Goal: Task Accomplishment & Management: Manage account settings

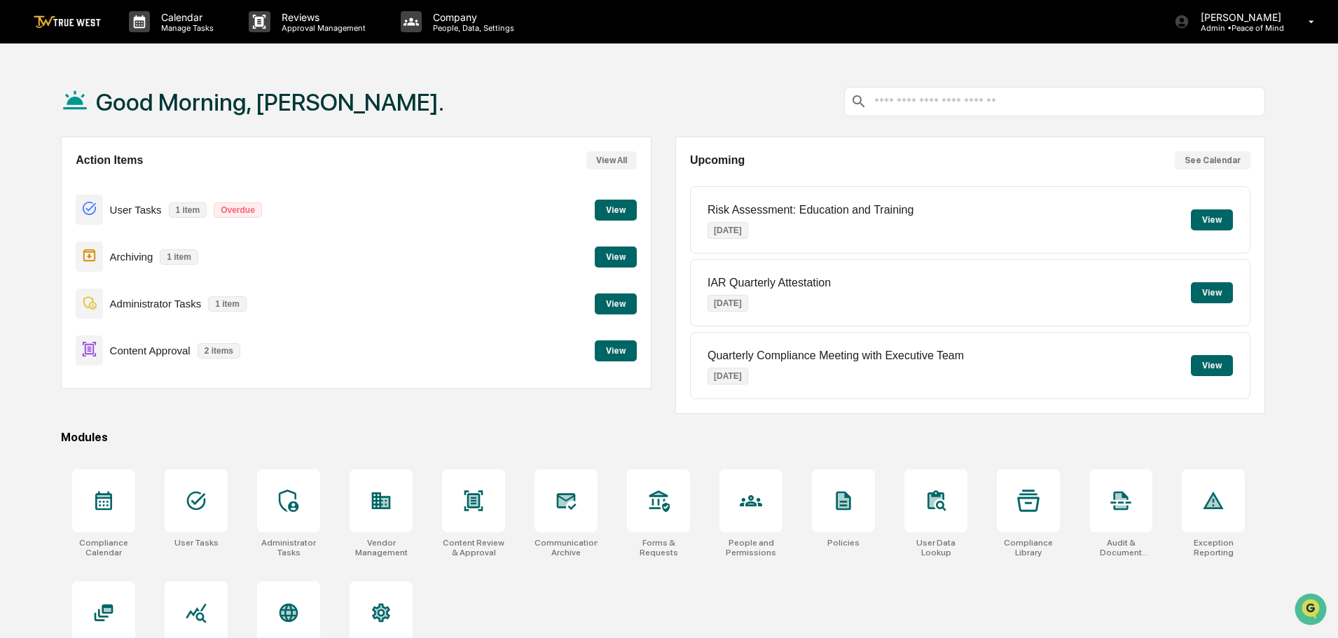
click at [617, 350] on button "View" at bounding box center [616, 351] width 42 height 21
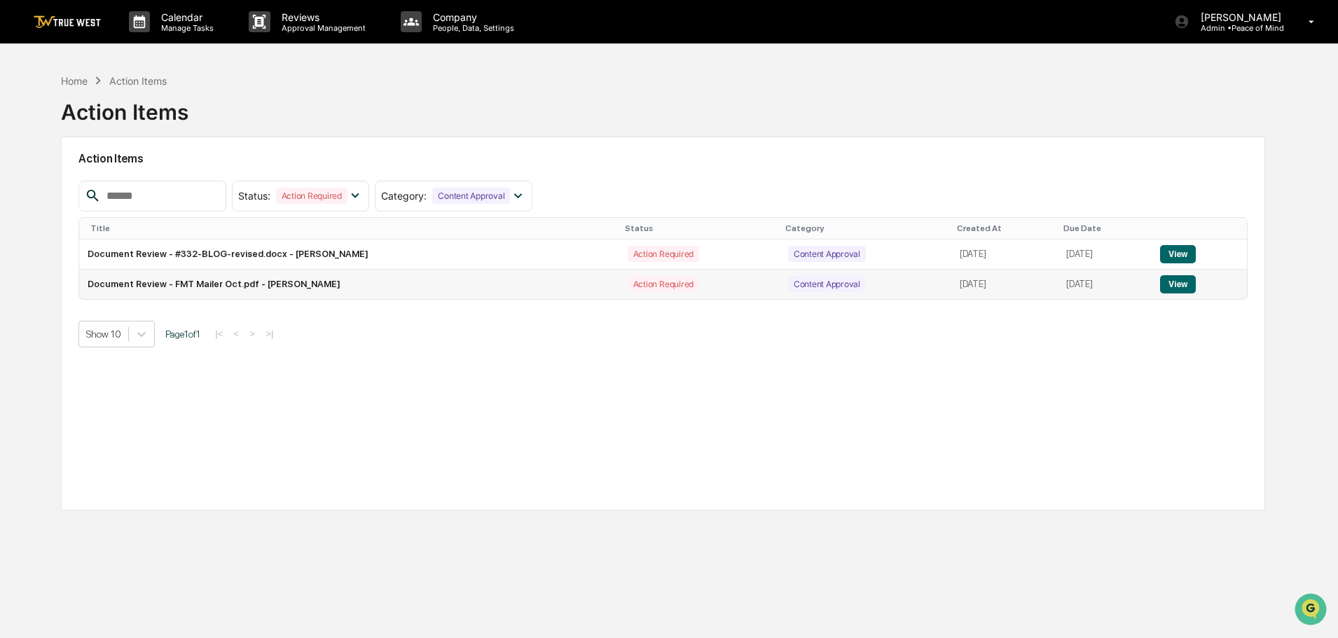
click at [1192, 287] on button "View" at bounding box center [1178, 284] width 36 height 18
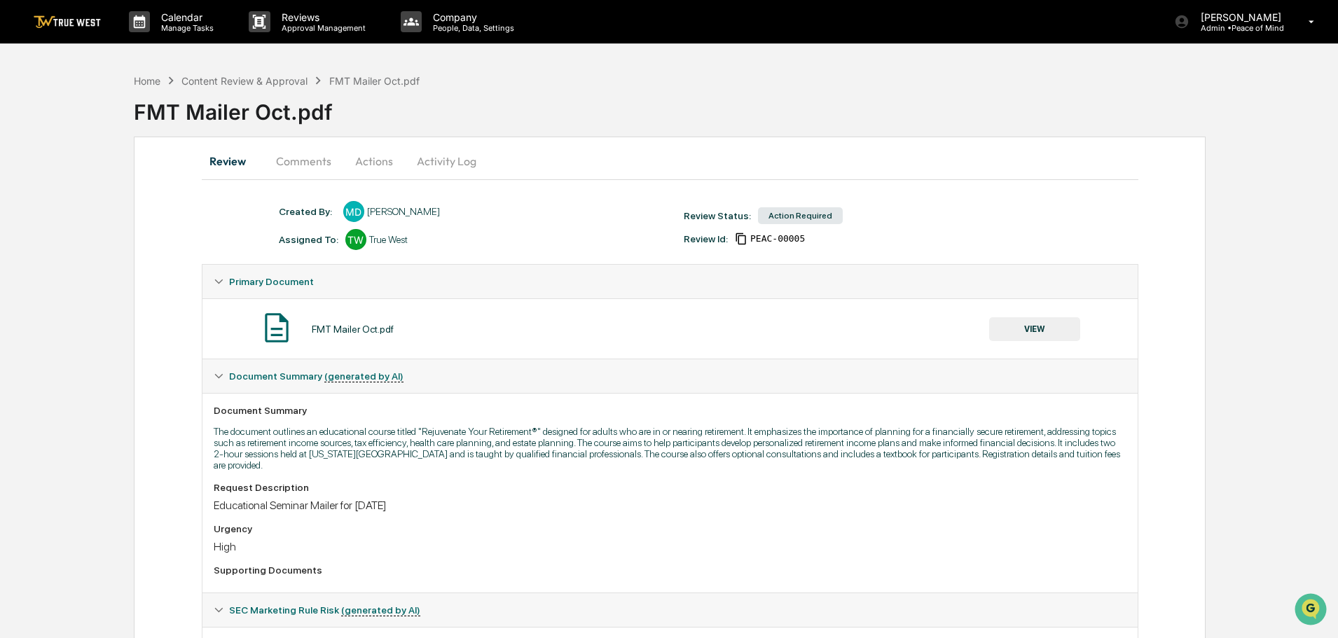
click at [296, 160] on button "Comments" at bounding box center [304, 161] width 78 height 34
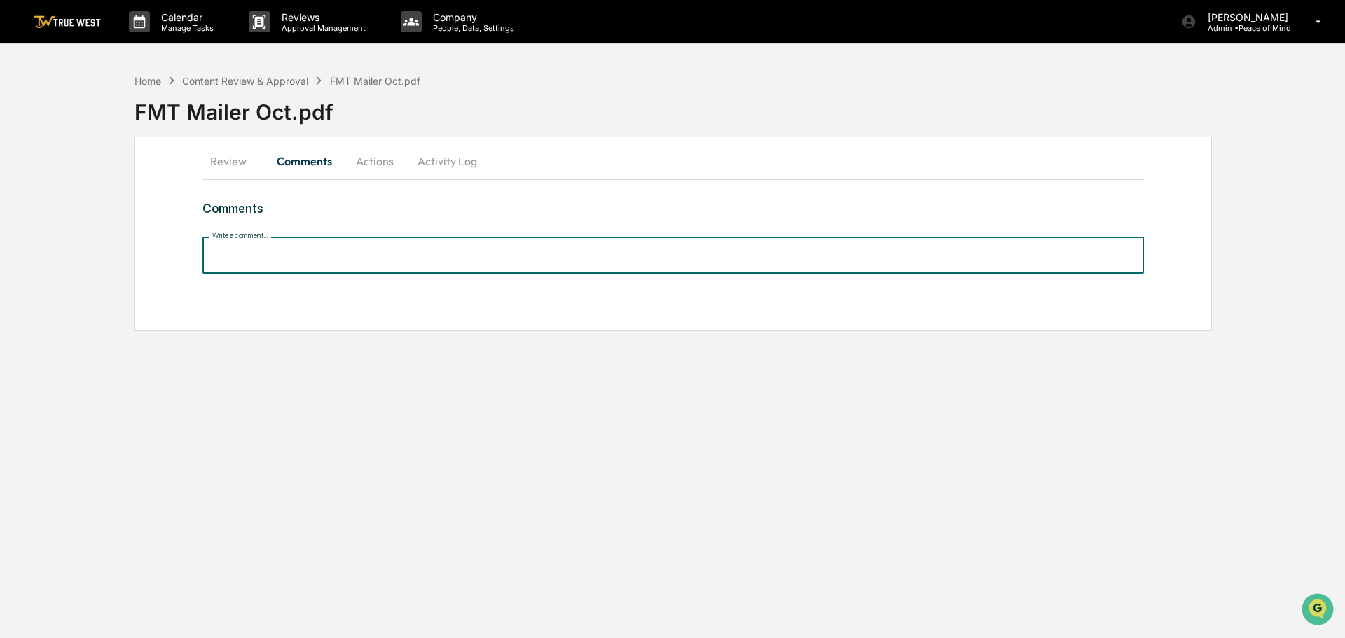
click at [260, 253] on input "Write a comment..." at bounding box center [673, 255] width 942 height 37
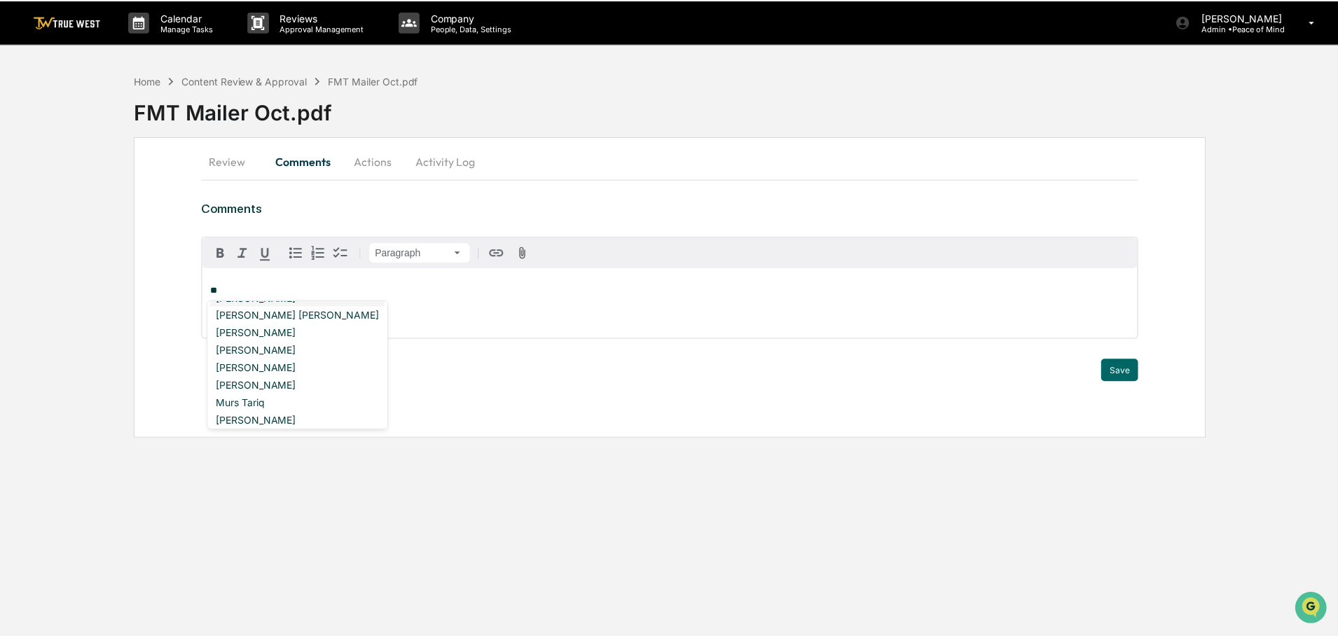
scroll to position [70, 0]
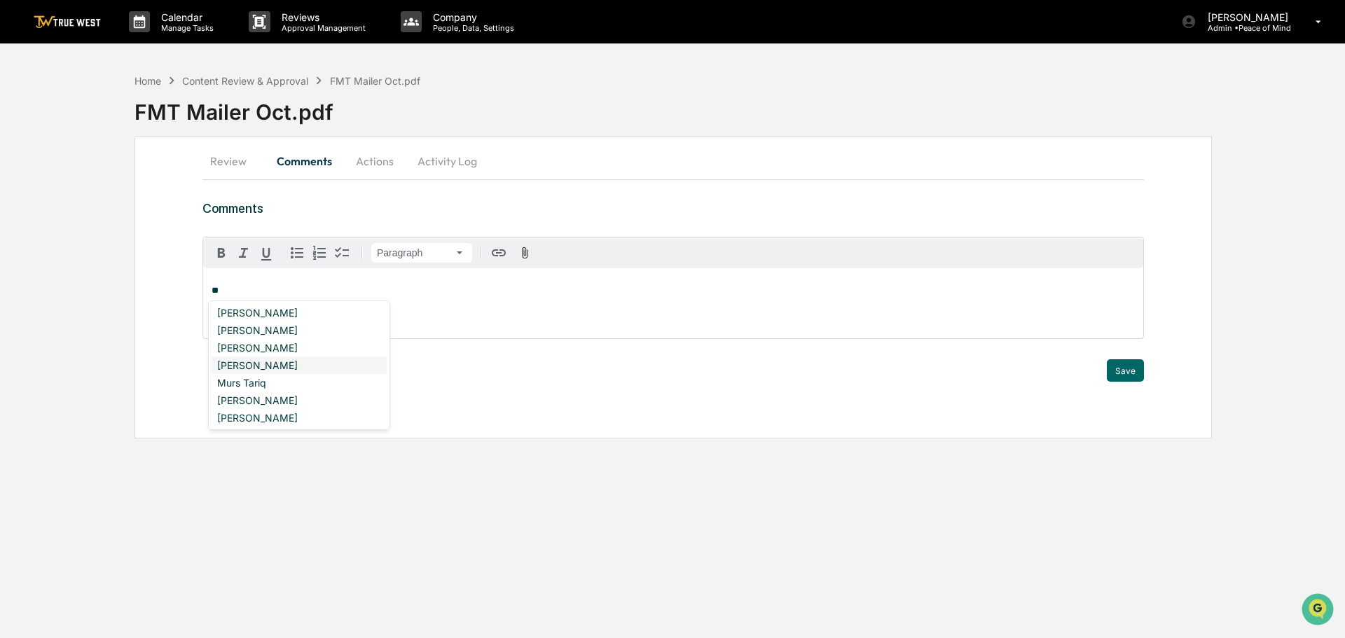
click at [259, 365] on div "[PERSON_NAME]" at bounding box center [299, 366] width 175 height 18
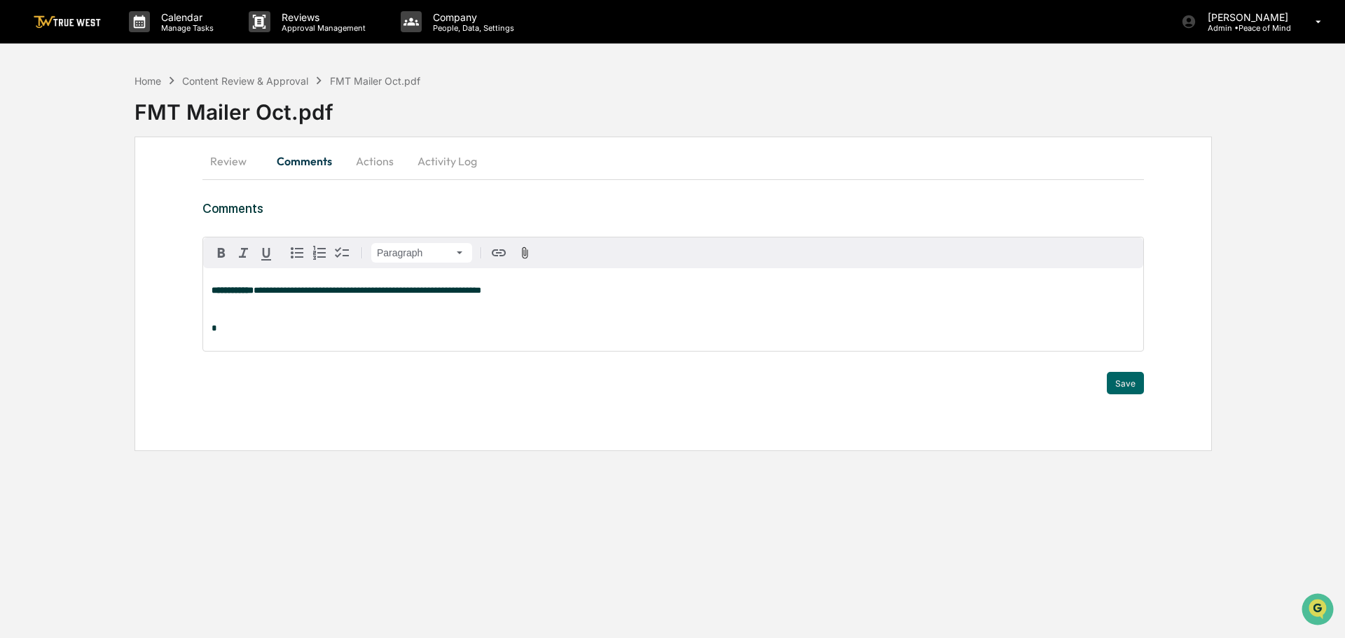
click at [218, 309] on p at bounding box center [673, 310] width 923 height 10
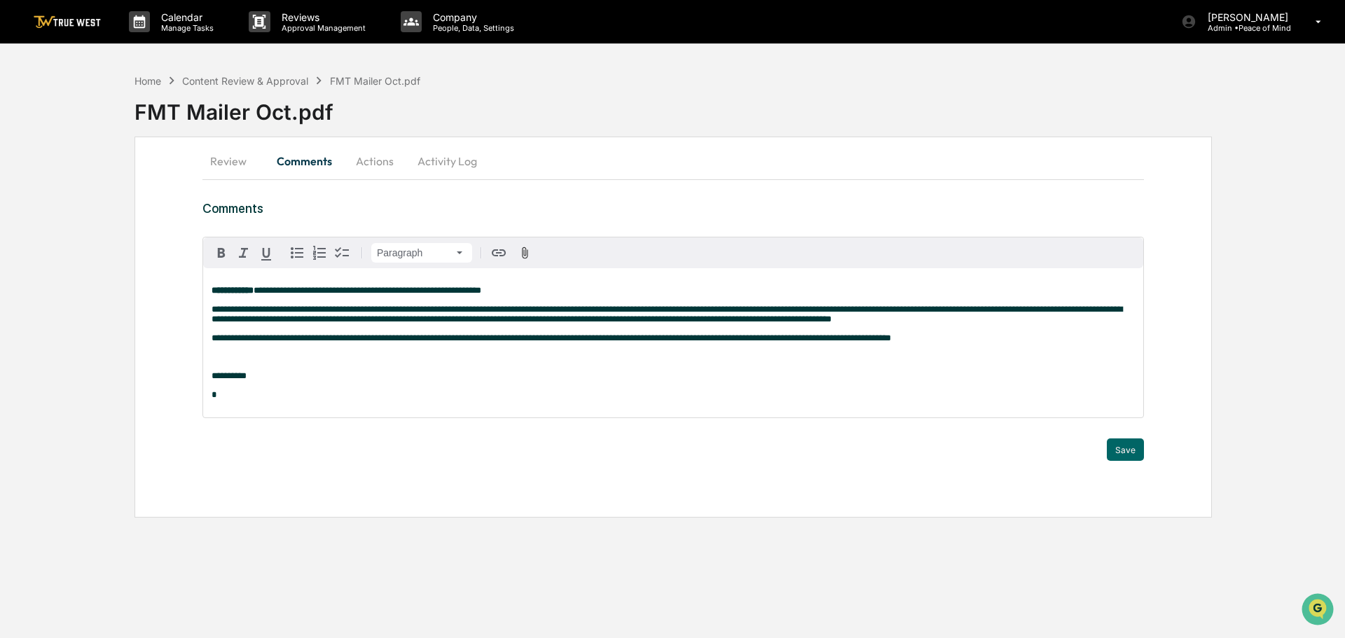
click at [263, 380] on p "**********" at bounding box center [673, 376] width 923 height 10
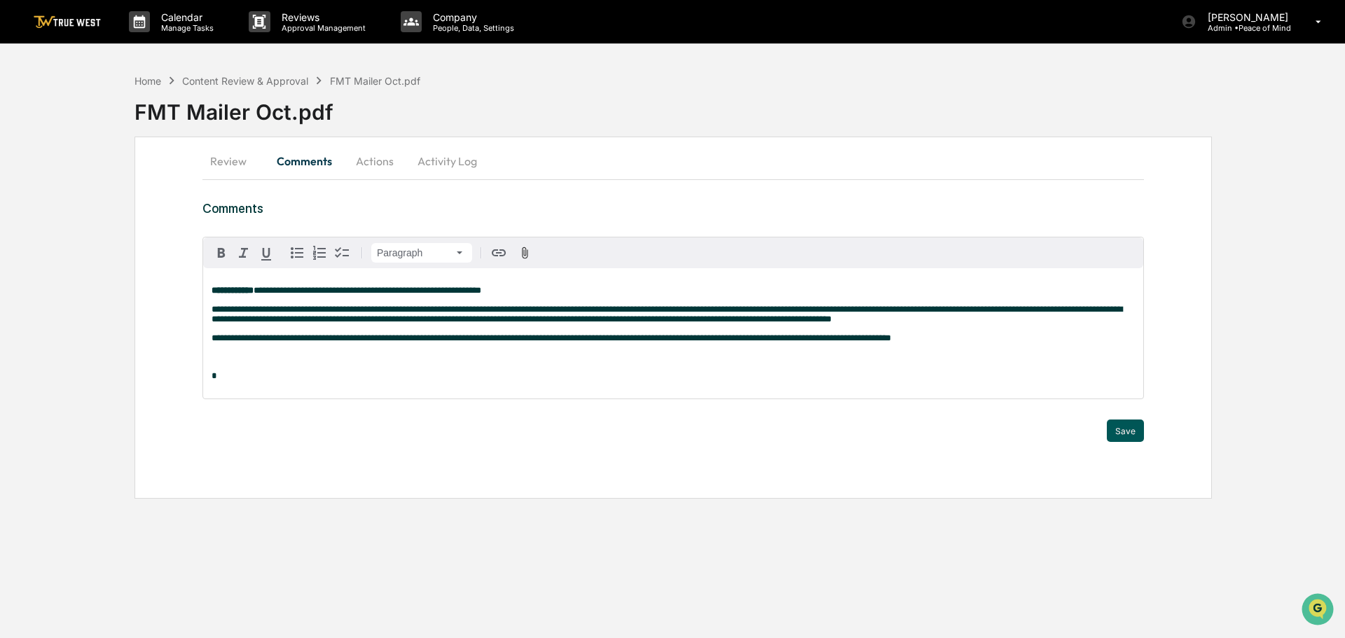
click at [1125, 430] on button "Save" at bounding box center [1125, 431] width 37 height 22
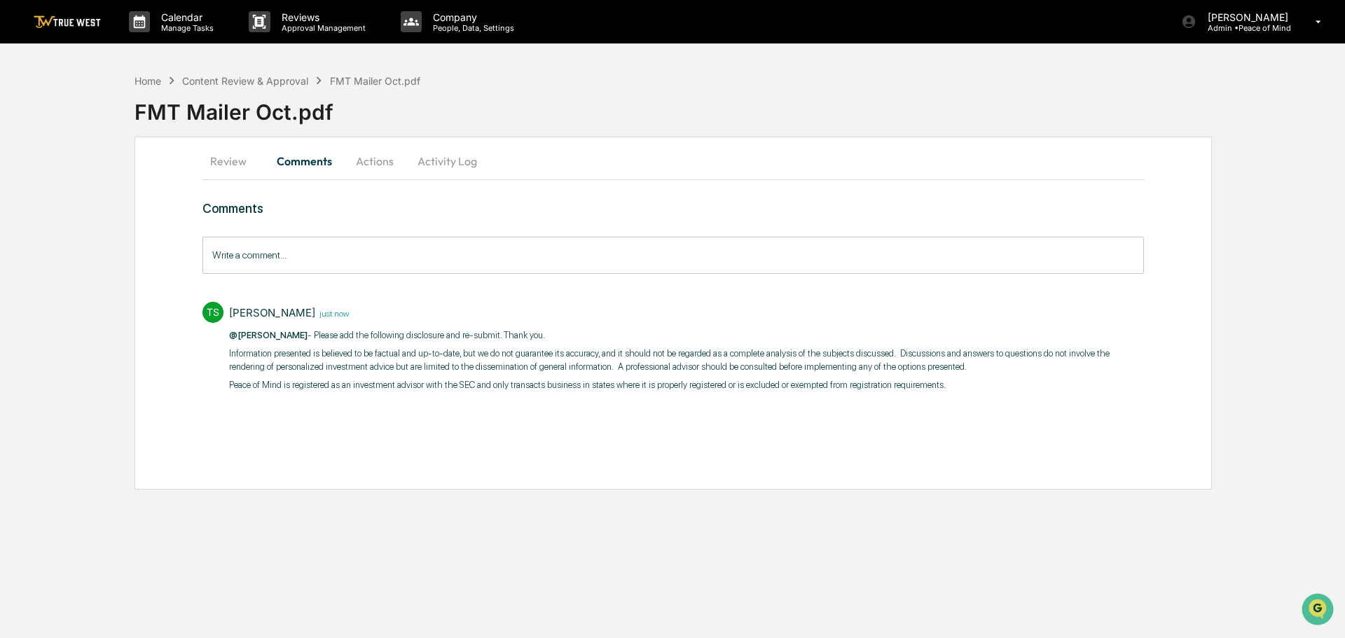
click at [366, 159] on button "Actions" at bounding box center [374, 161] width 63 height 34
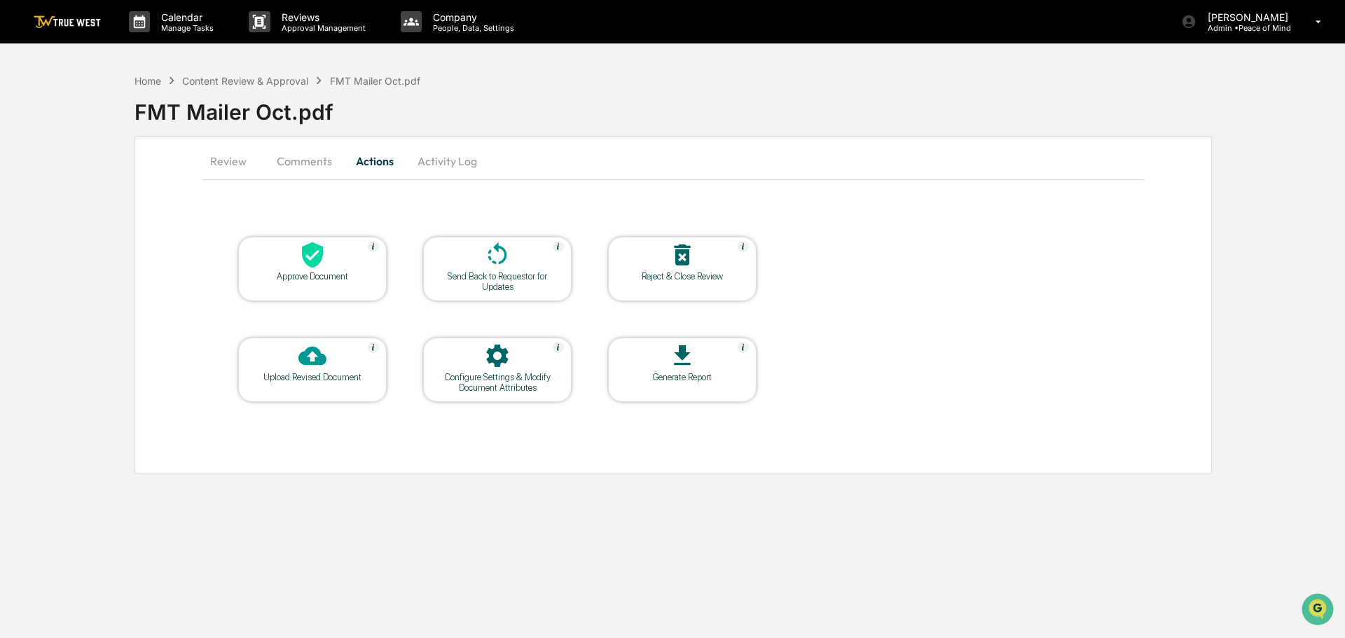
click at [500, 257] on icon at bounding box center [497, 255] width 28 height 28
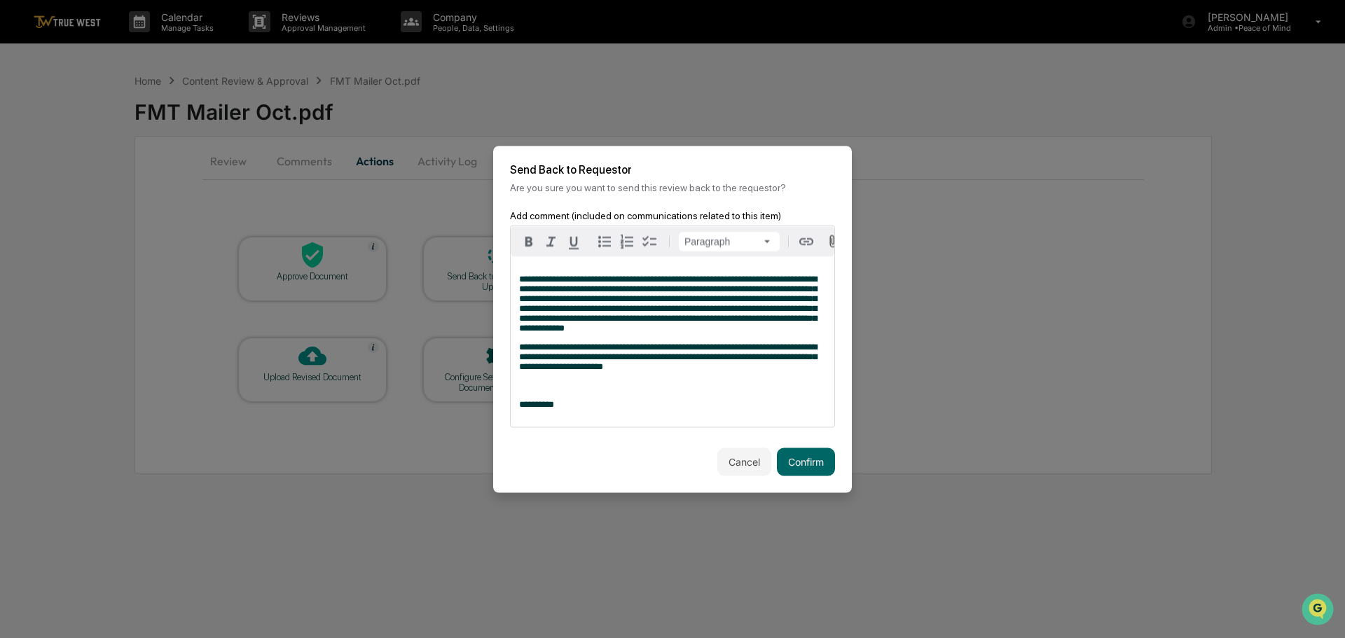
click at [569, 409] on p "**********" at bounding box center [672, 404] width 307 height 10
click at [516, 277] on div "**********" at bounding box center [673, 341] width 324 height 170
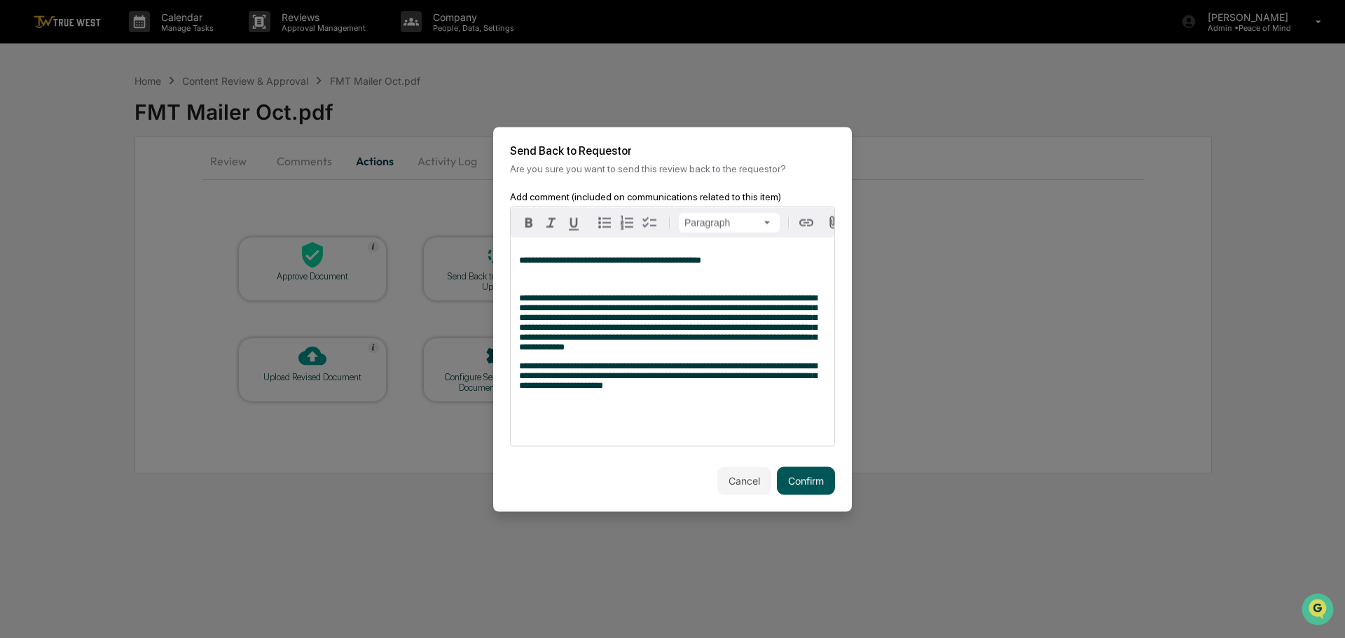
click at [805, 485] on button "Confirm" at bounding box center [806, 481] width 58 height 28
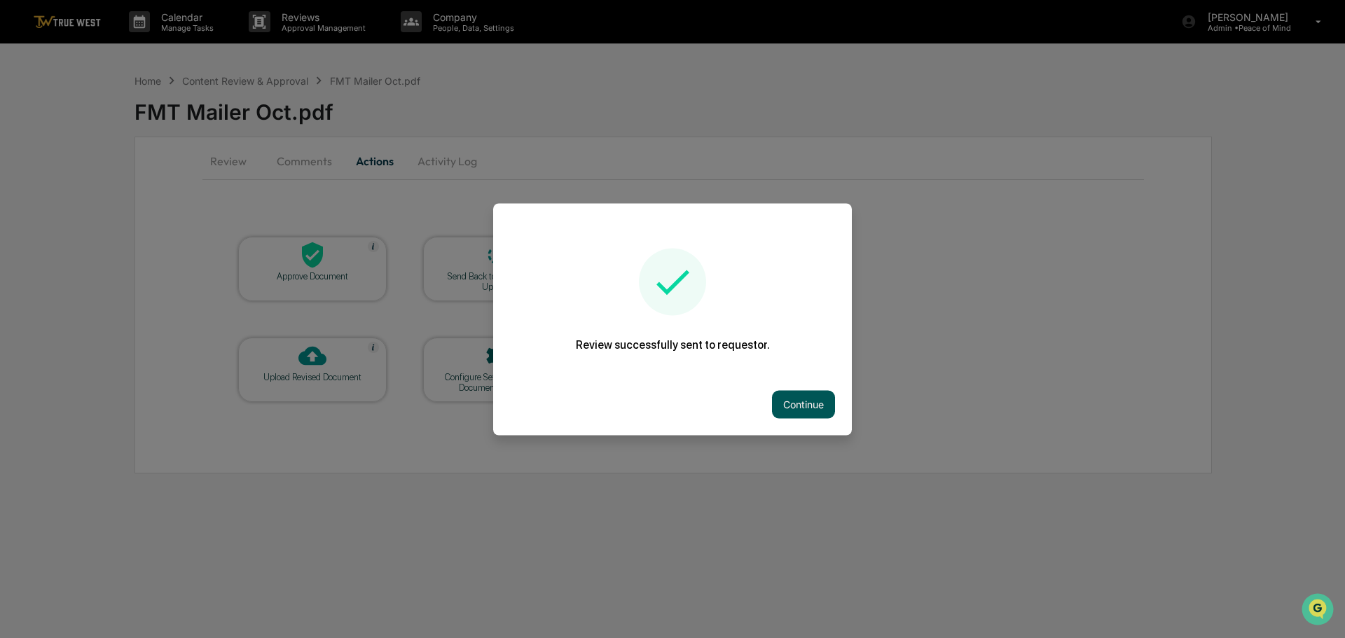
click at [818, 400] on button "Continue" at bounding box center [803, 404] width 63 height 28
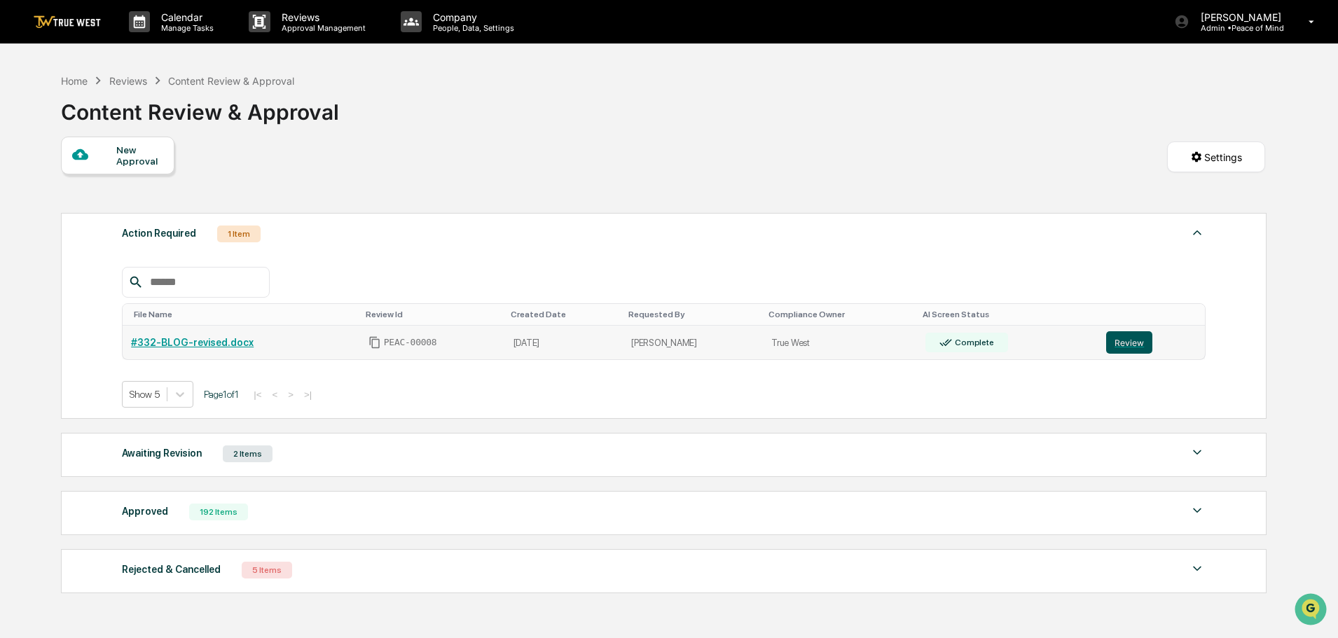
click at [1128, 341] on button "Review" at bounding box center [1129, 342] width 46 height 22
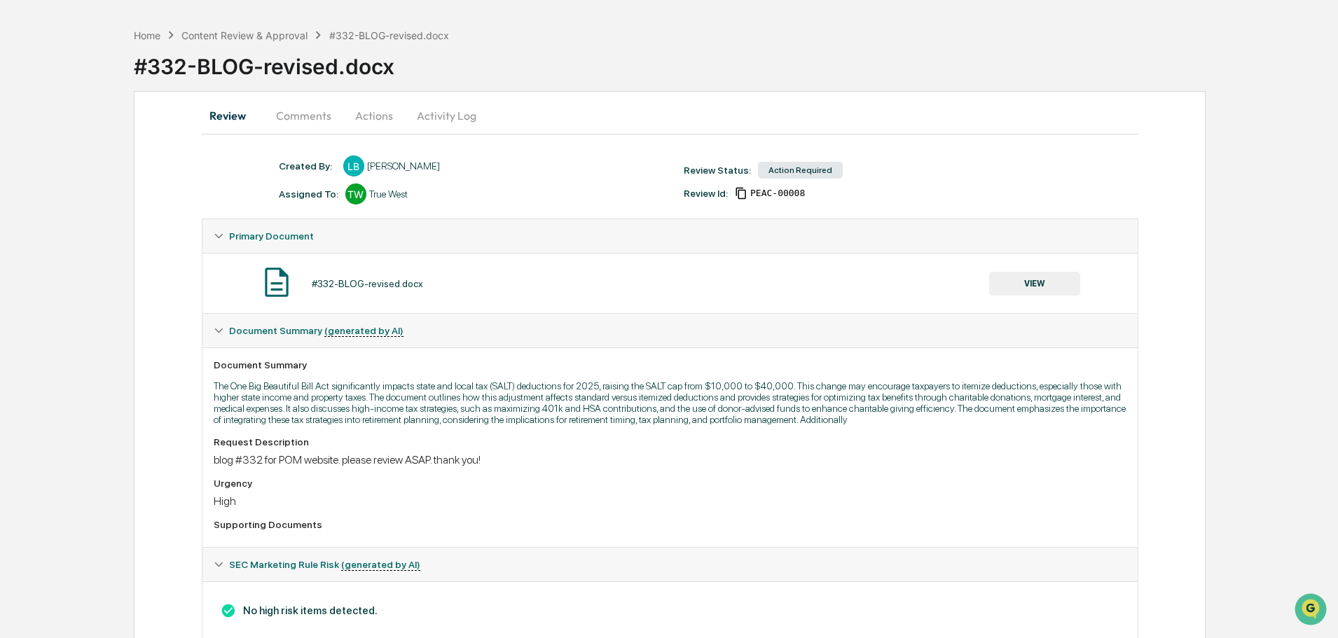
scroll to position [84, 0]
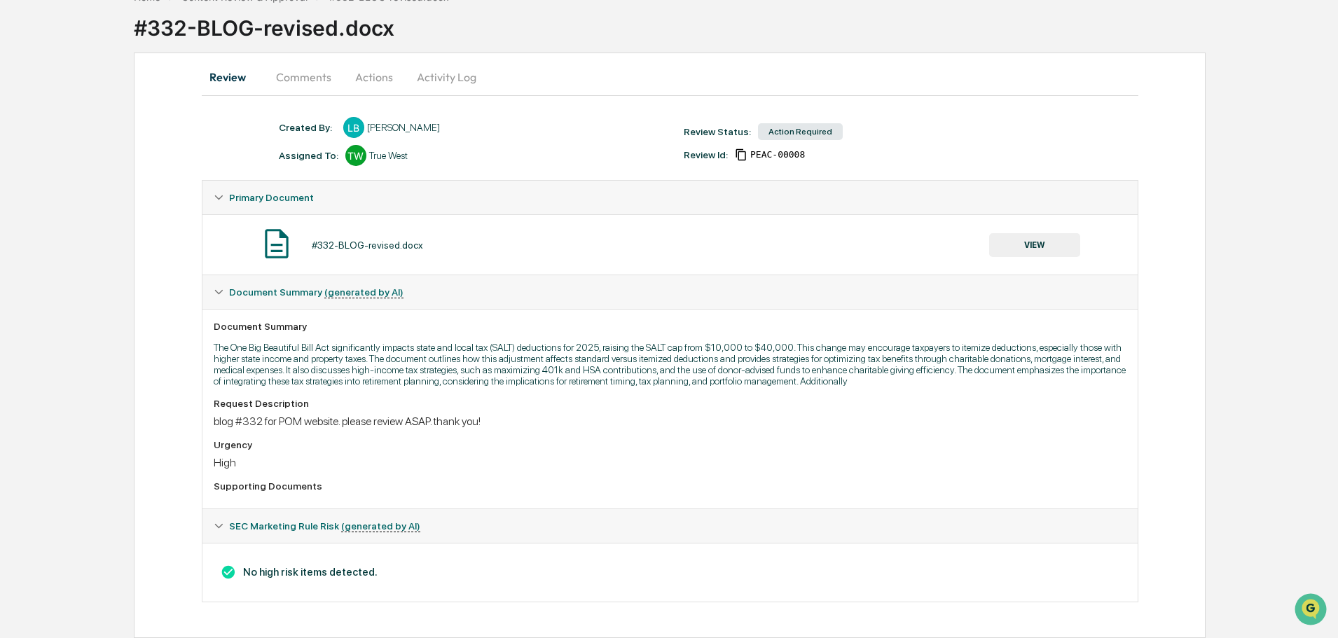
click at [1054, 236] on button "VIEW" at bounding box center [1034, 245] width 91 height 24
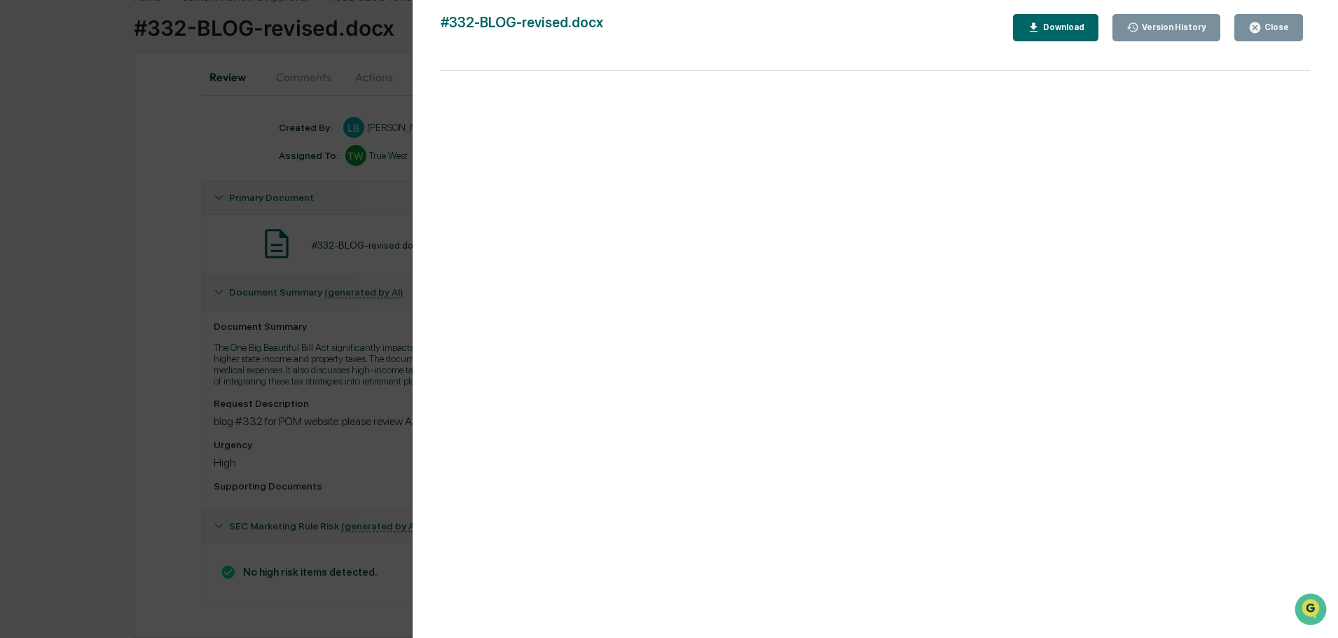
click at [1264, 28] on div "Close" at bounding box center [1275, 27] width 27 height 10
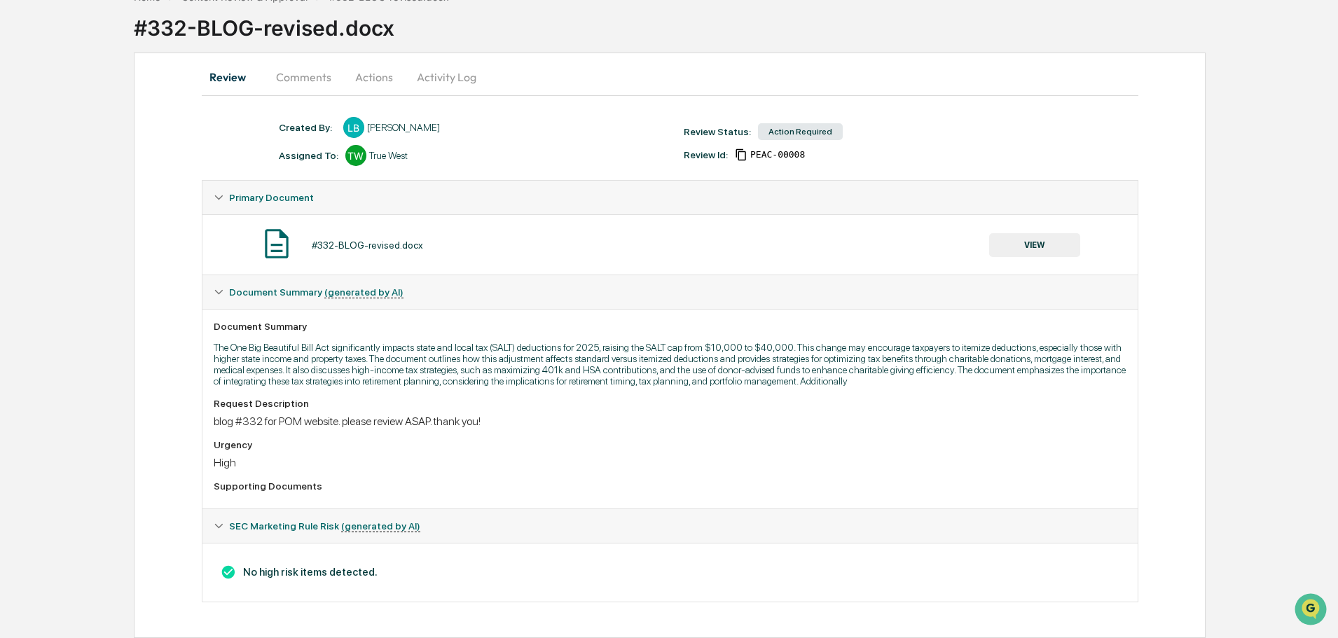
click at [376, 78] on button "Actions" at bounding box center [374, 77] width 63 height 34
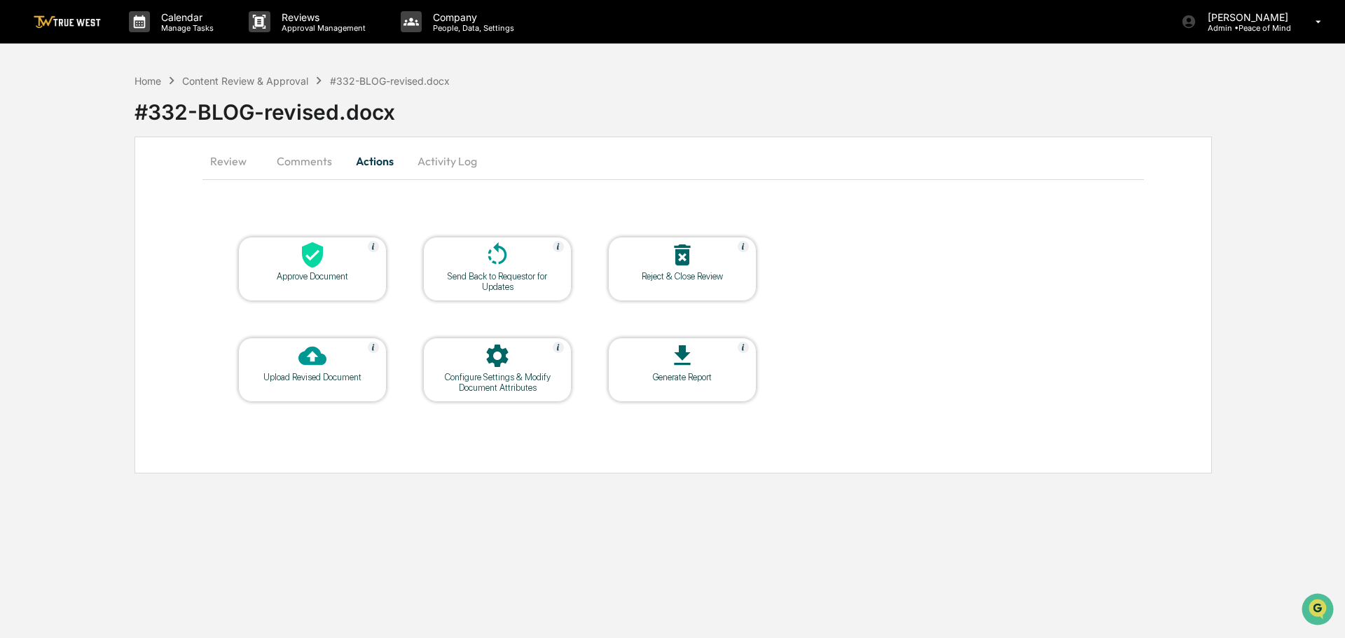
click at [315, 266] on icon at bounding box center [312, 255] width 21 height 26
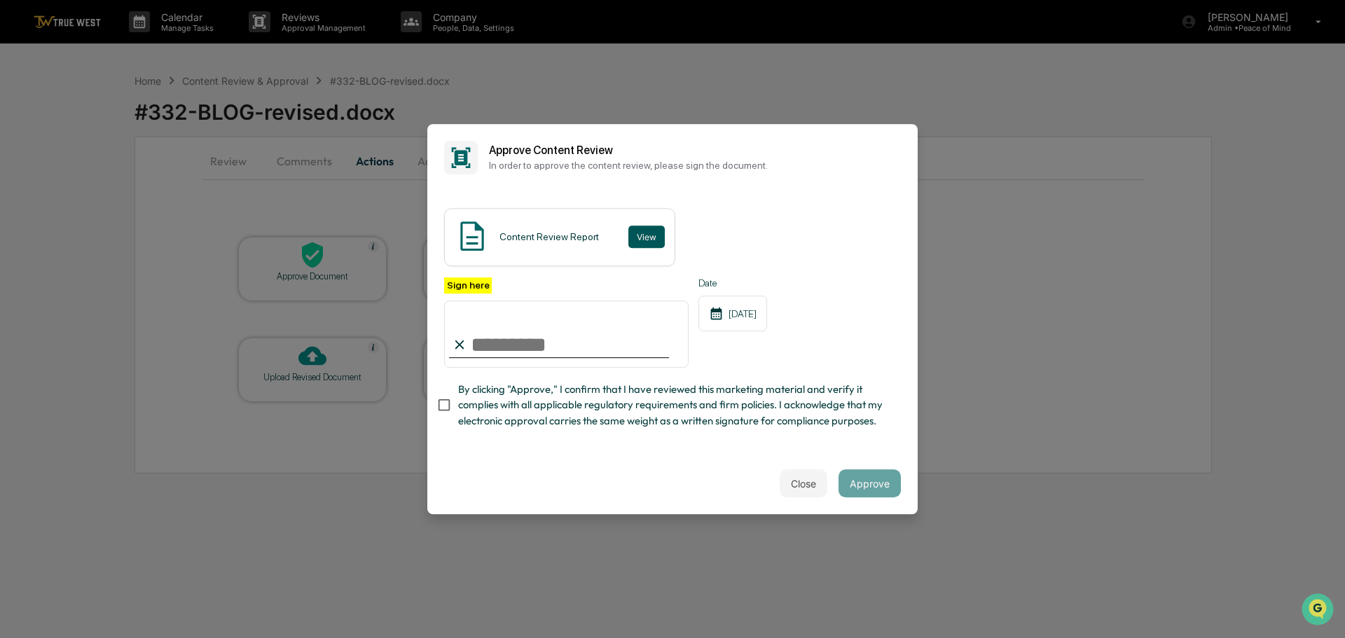
click at [642, 233] on button "View" at bounding box center [646, 237] width 36 height 22
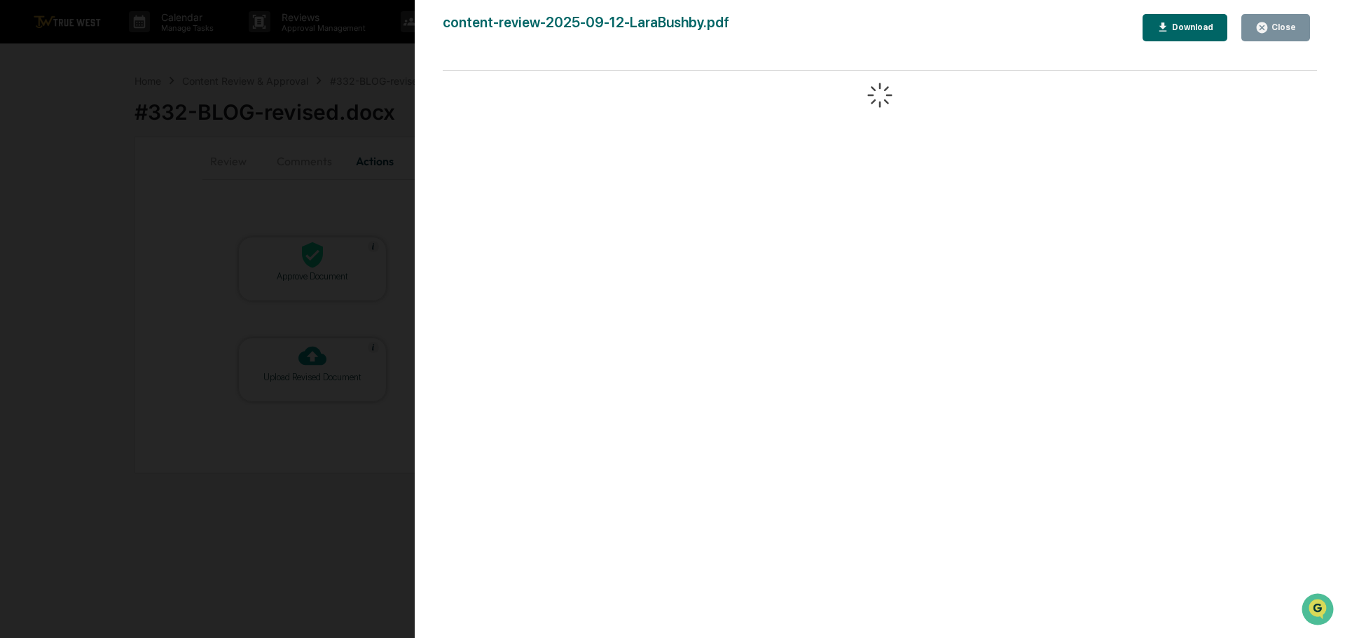
click at [385, 56] on div "Version History [DATE] 03:26 PM [PERSON_NAME] content-review-2025-09-12-LaraBus…" at bounding box center [672, 319] width 1345 height 638
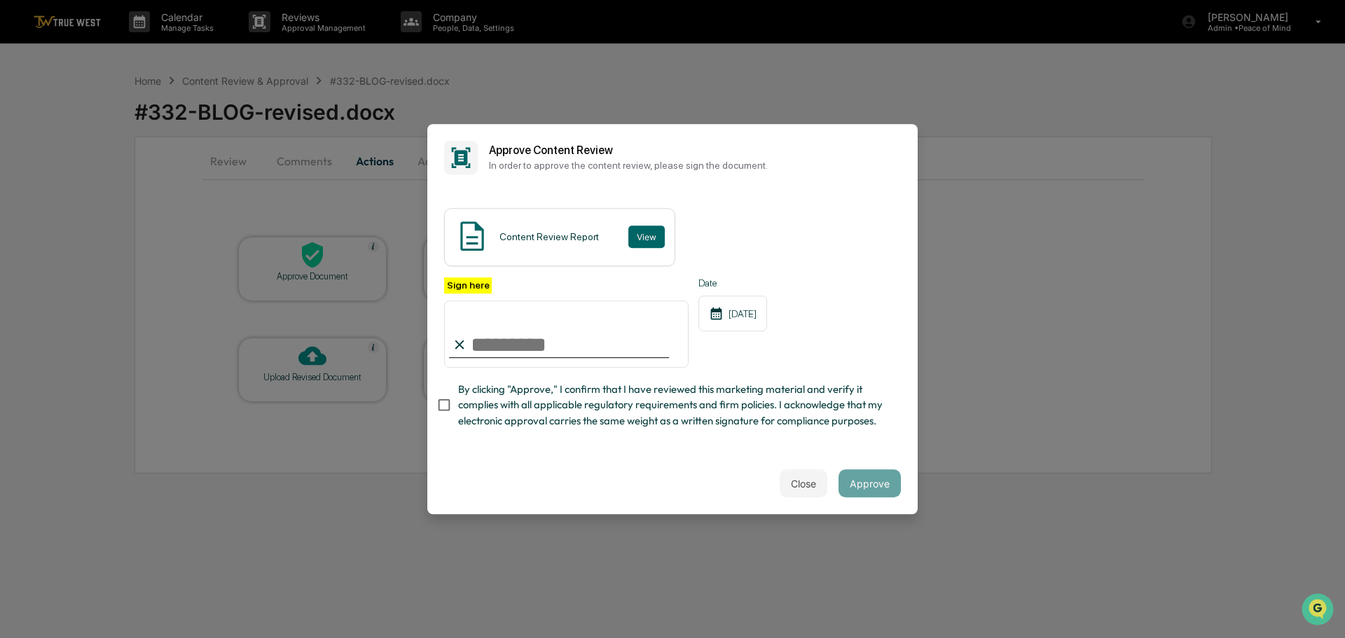
click at [514, 351] on input "Sign here" at bounding box center [566, 334] width 245 height 67
type input "**********"
click at [873, 486] on button "Approve" at bounding box center [870, 483] width 62 height 28
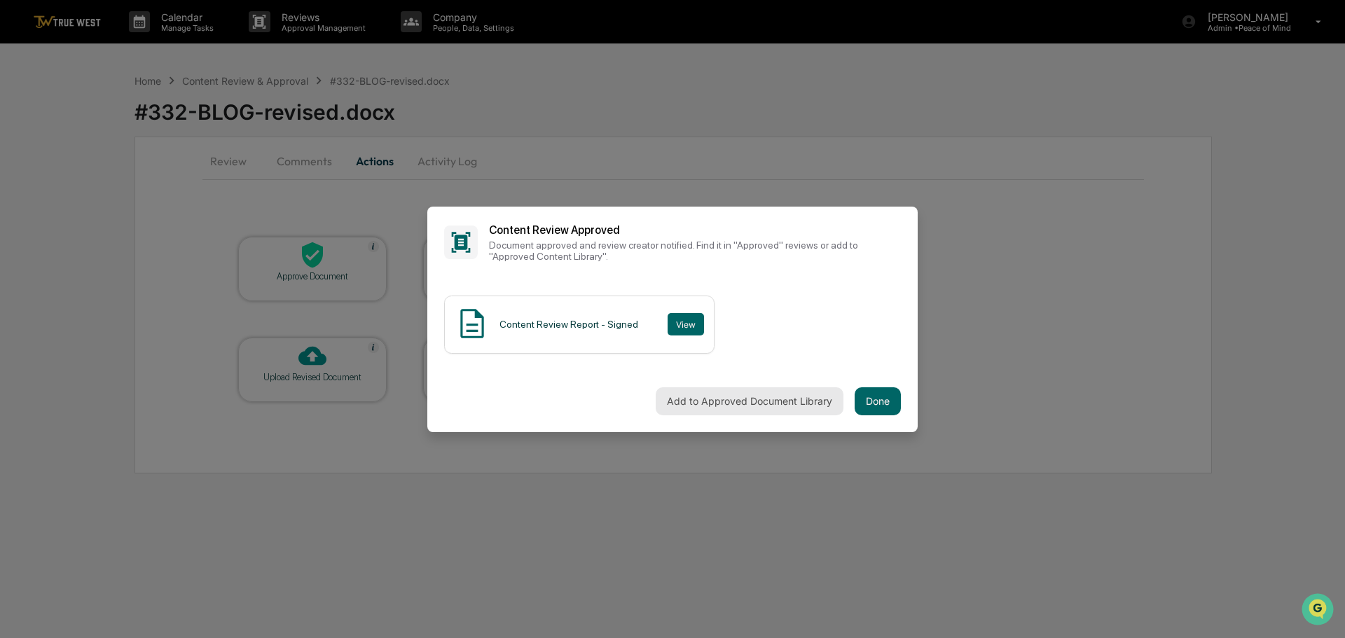
click at [727, 402] on button "Add to Approved Document Library" at bounding box center [750, 401] width 188 height 28
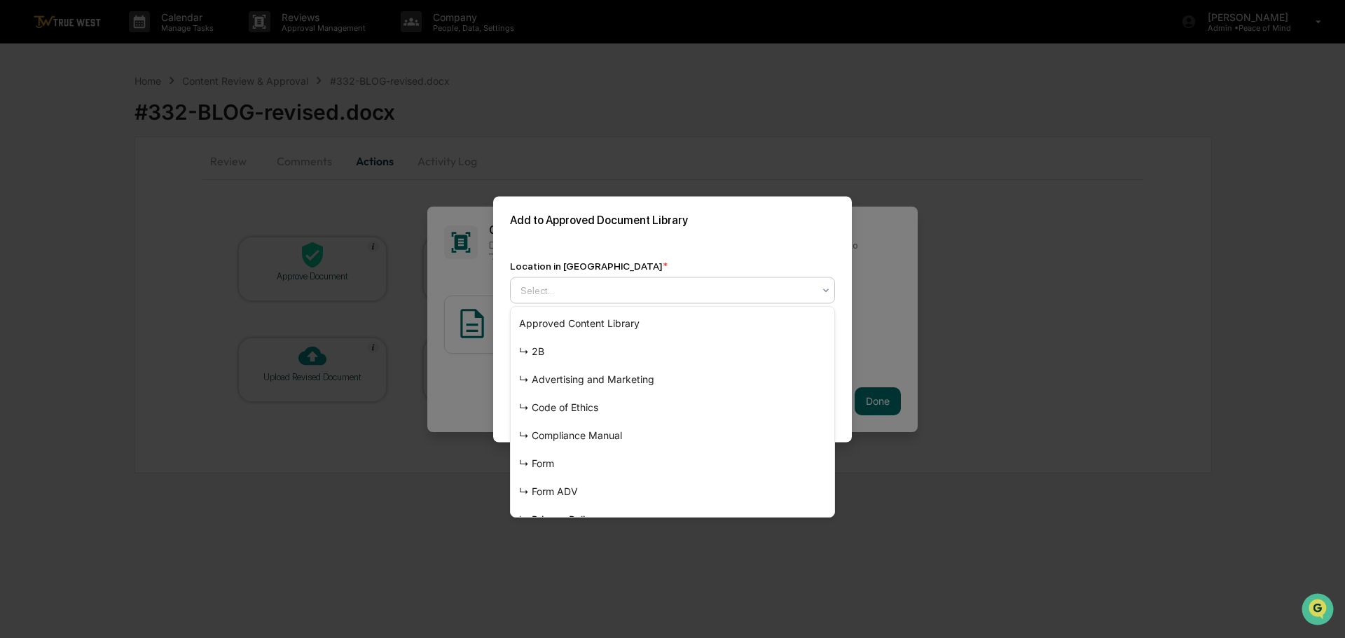
click at [586, 289] on div at bounding box center [667, 290] width 293 height 14
click at [582, 378] on div "↳ Advertising and Marketing" at bounding box center [673, 380] width 324 height 28
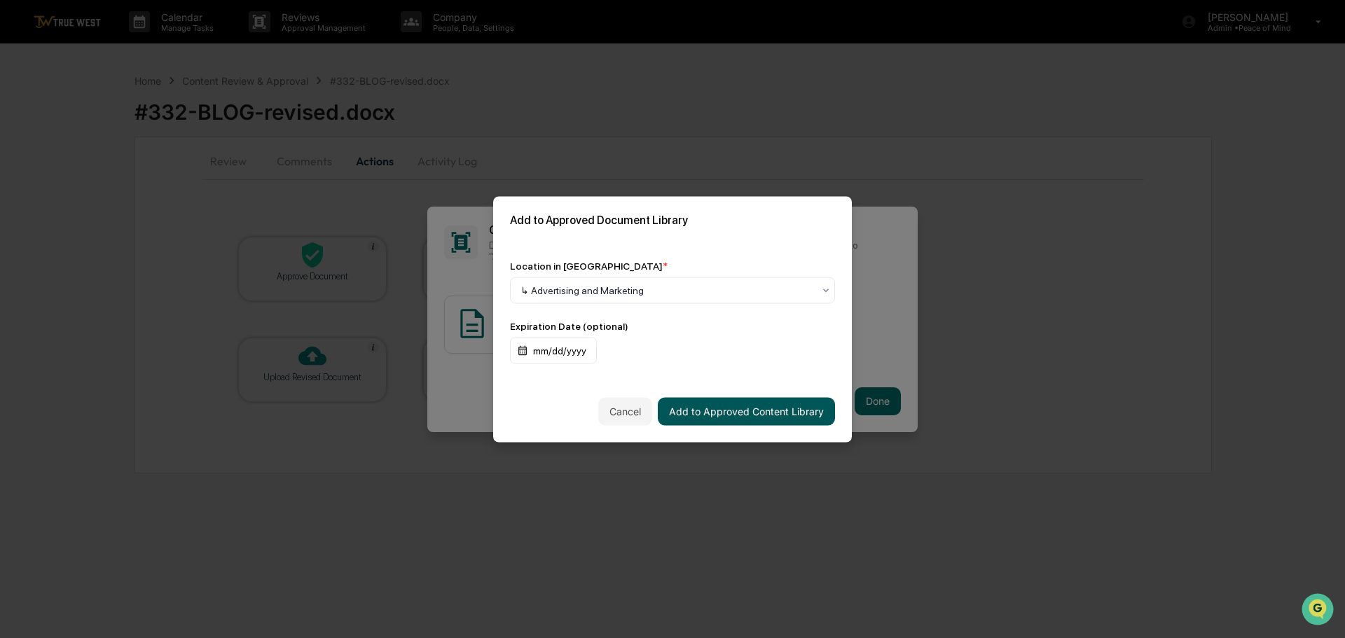
click at [750, 410] on button "Add to Approved Content Library" at bounding box center [746, 411] width 177 height 28
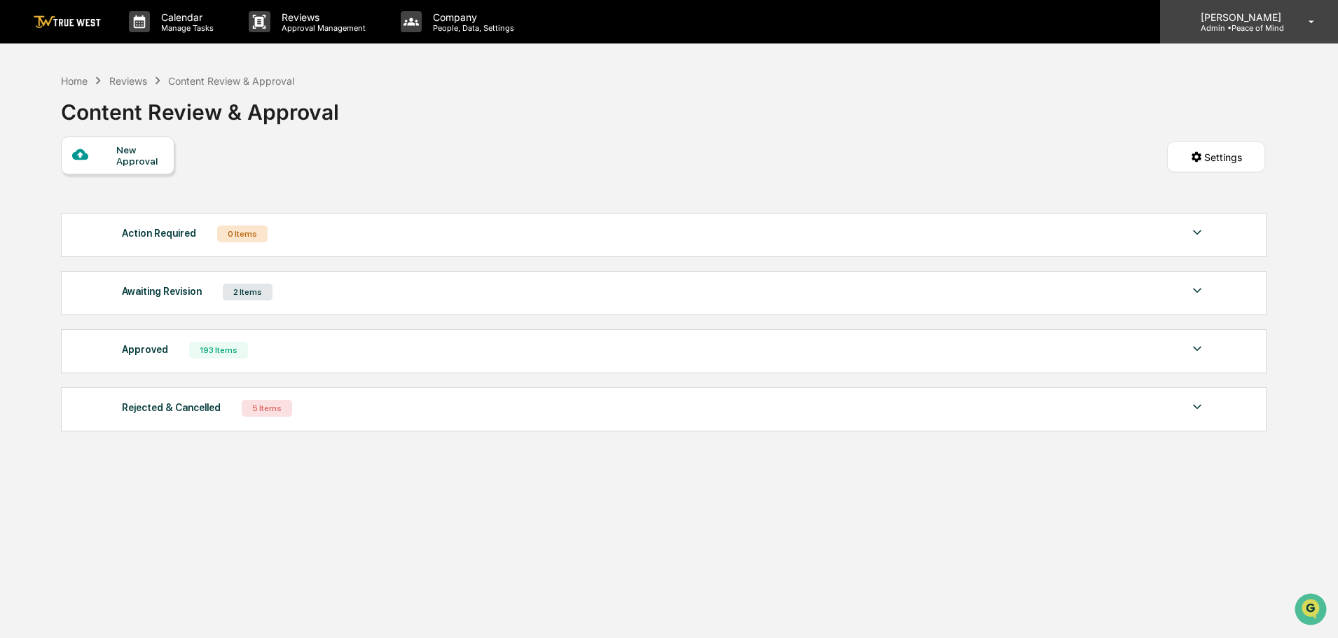
click at [1256, 23] on p "Admin • Peace of Mind" at bounding box center [1239, 28] width 99 height 10
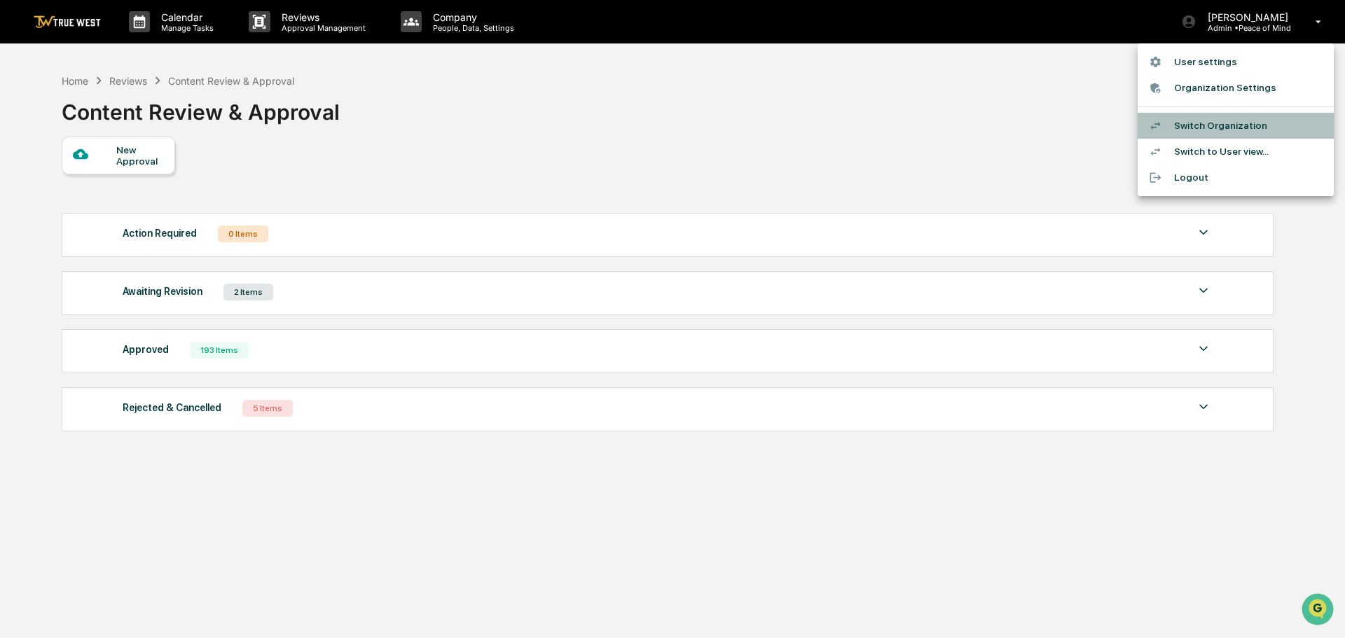
click at [1217, 121] on li "Switch Organization" at bounding box center [1236, 126] width 196 height 26
